Goal: Task Accomplishment & Management: Use online tool/utility

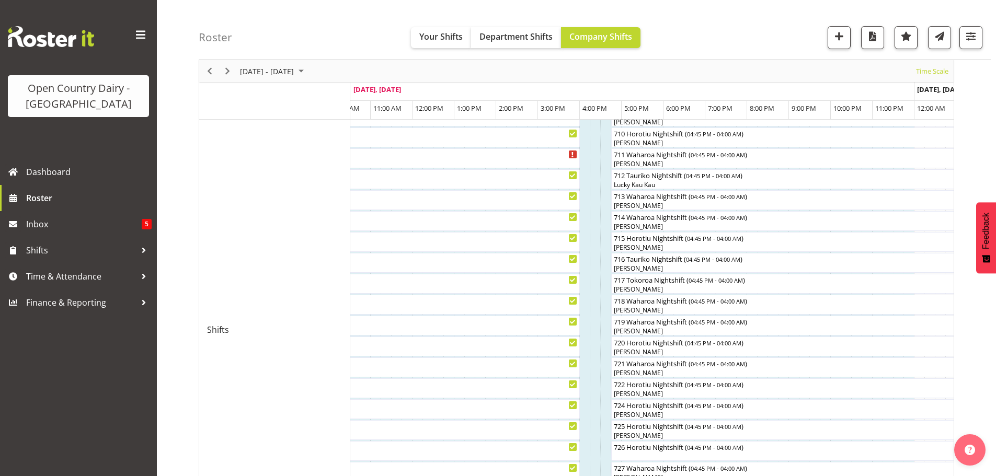
scroll to position [345, 0]
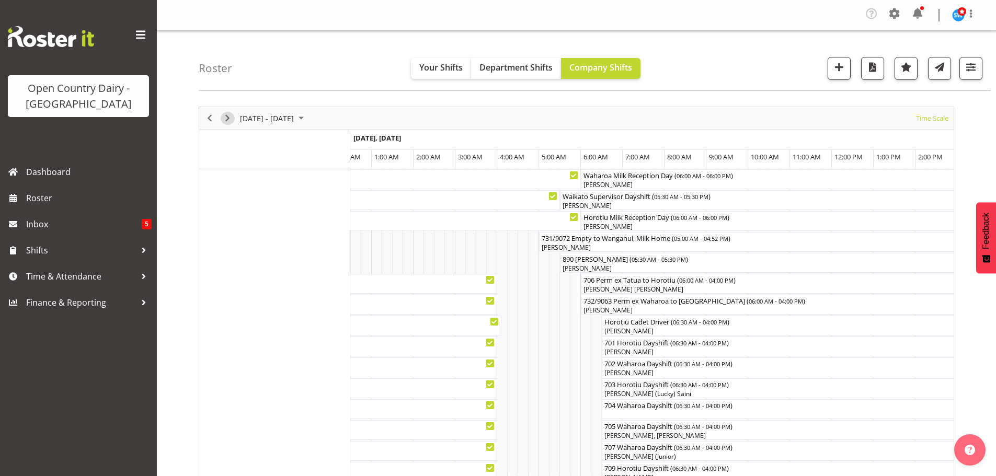
click at [226, 120] on span "Next" at bounding box center [227, 118] width 13 height 13
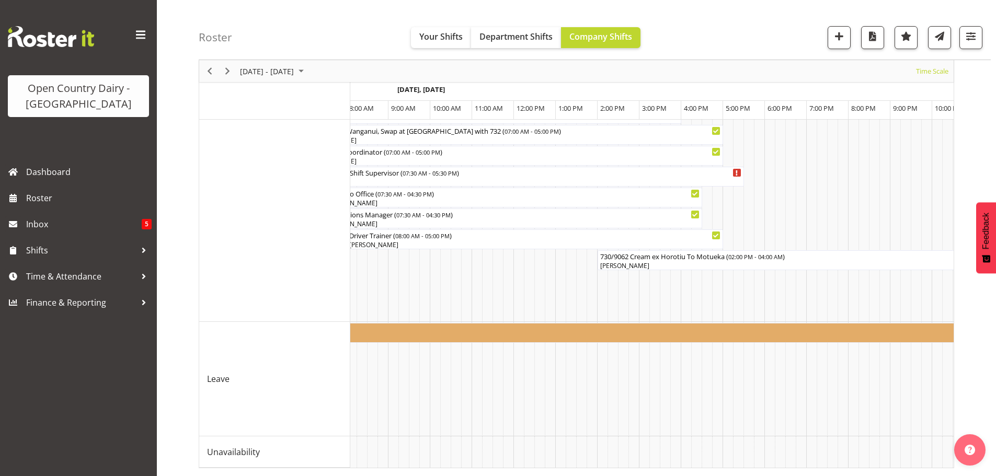
scroll to position [0, 3405]
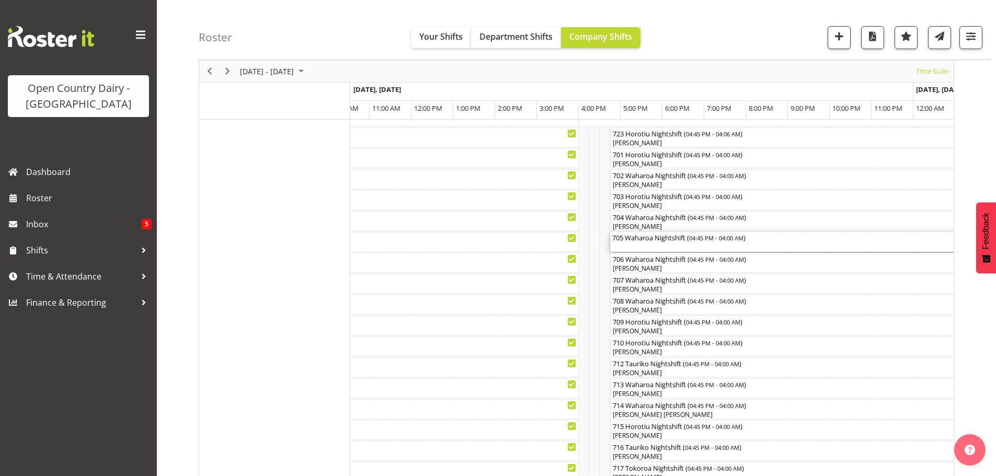
click at [644, 246] on div "705 Waharoa Nightshift ( 04:45 PM - 04:00 AM )" at bounding box center [845, 242] width 466 height 20
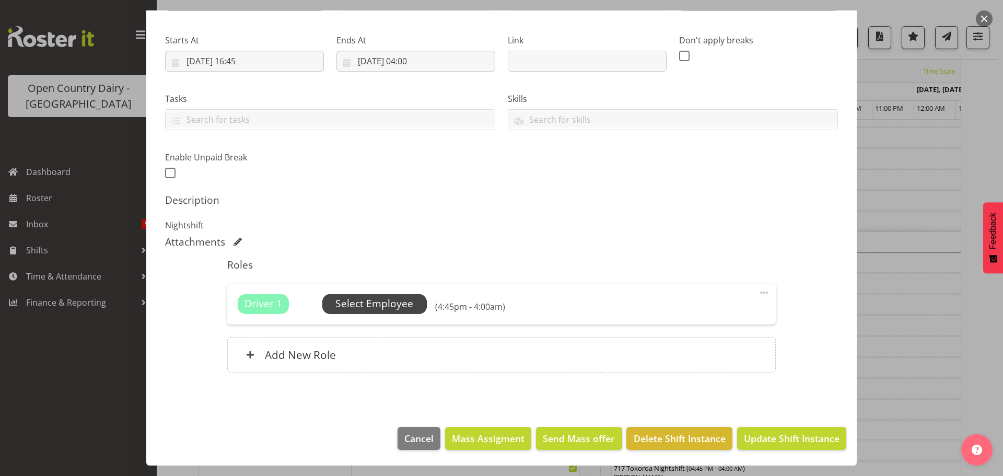
click at [374, 302] on span "Select Employee" at bounding box center [375, 303] width 78 height 15
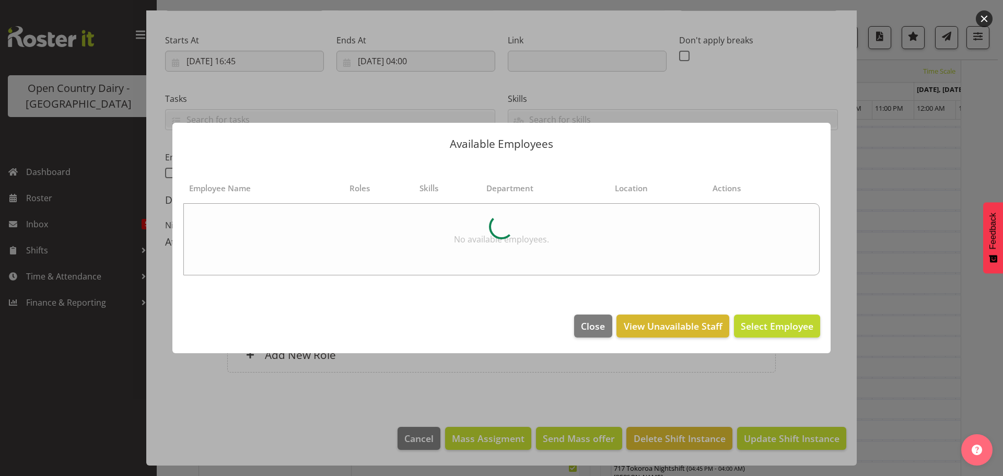
click at [225, 213] on div at bounding box center [502, 226] width 638 height 109
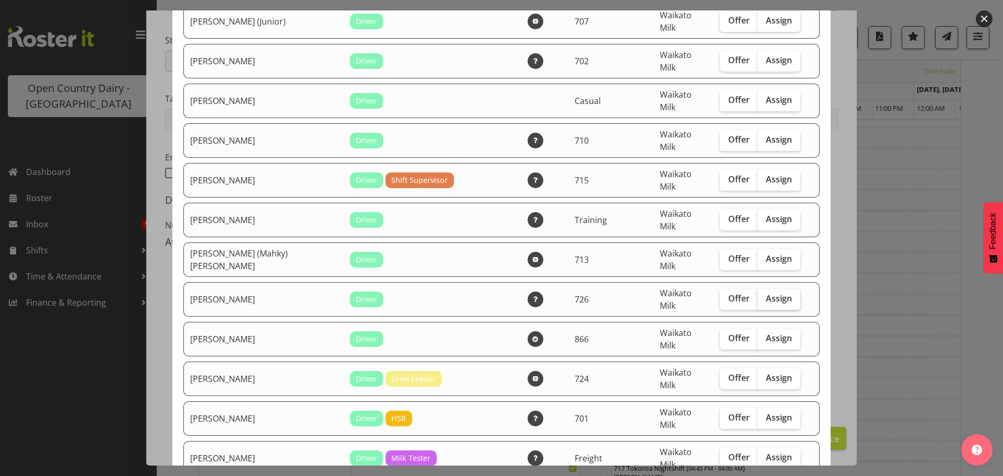
click at [766, 293] on span "Assign" at bounding box center [779, 298] width 26 height 10
click at [758, 295] on input "Assign" at bounding box center [761, 298] width 7 height 7
checkbox input "true"
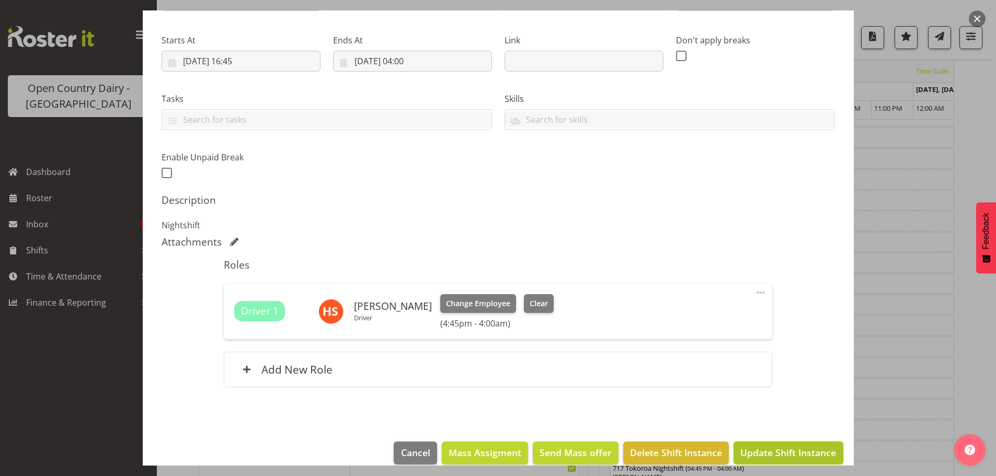
click at [769, 449] on span "Update Shift Instance" at bounding box center [788, 453] width 96 height 14
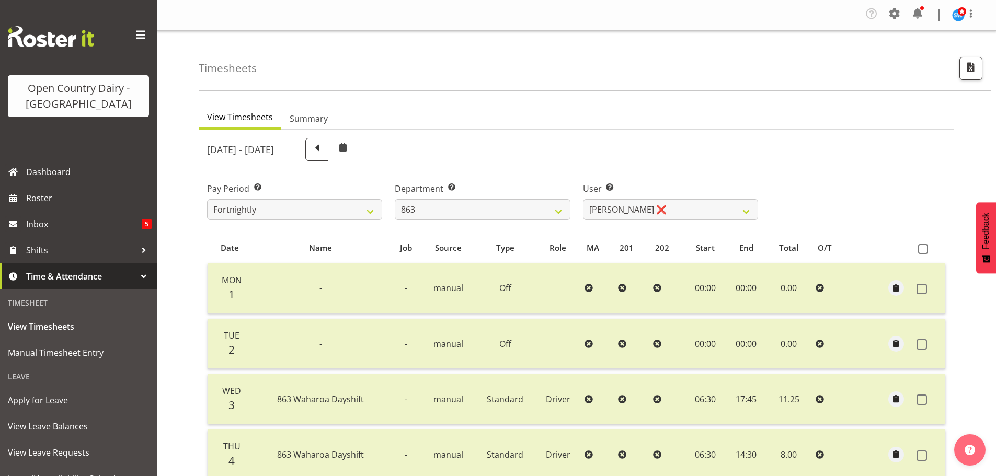
select select "880"
select select "11250"
